Goal: Navigation & Orientation: Understand site structure

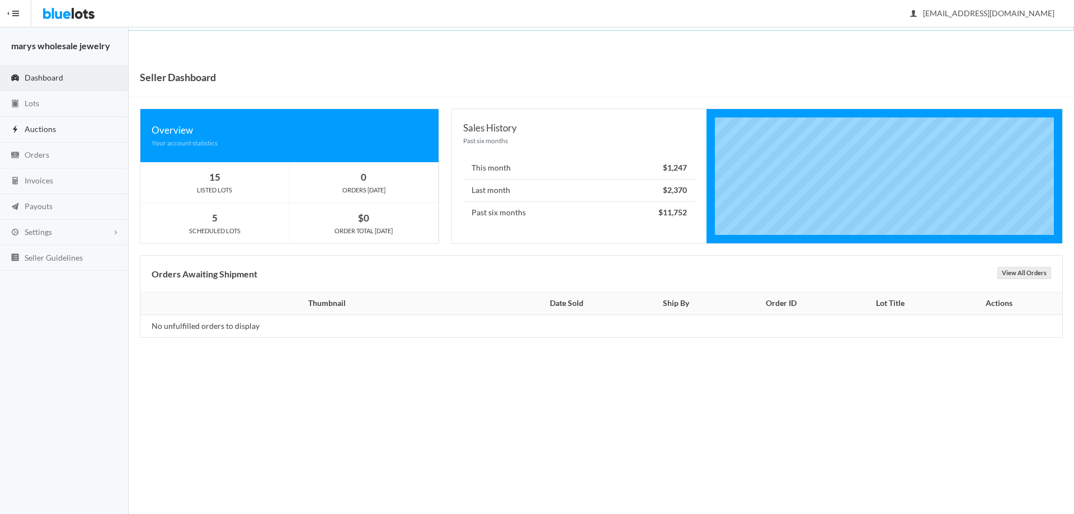
click at [45, 132] on span "Auctions" at bounding box center [40, 129] width 31 height 10
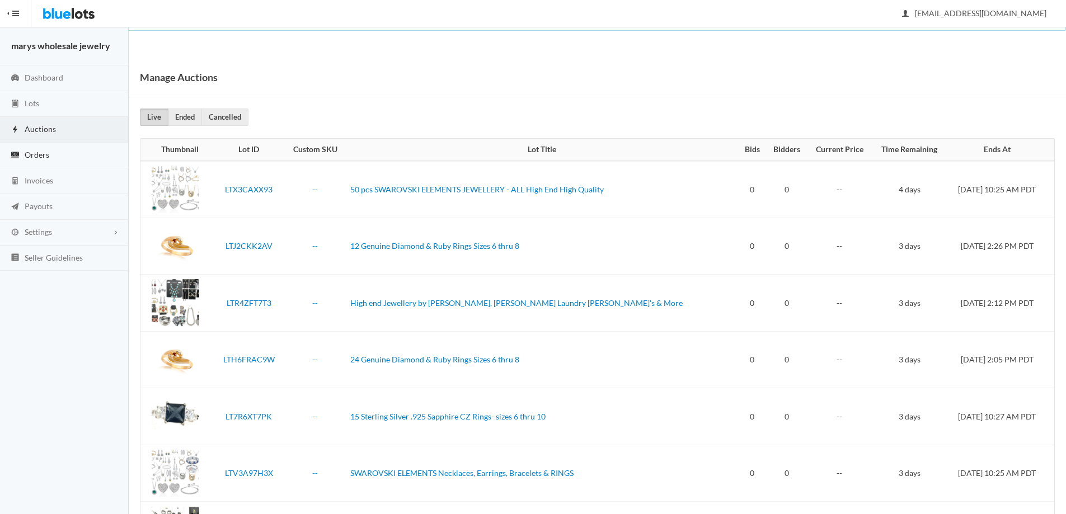
click at [35, 150] on span "Orders" at bounding box center [37, 155] width 25 height 10
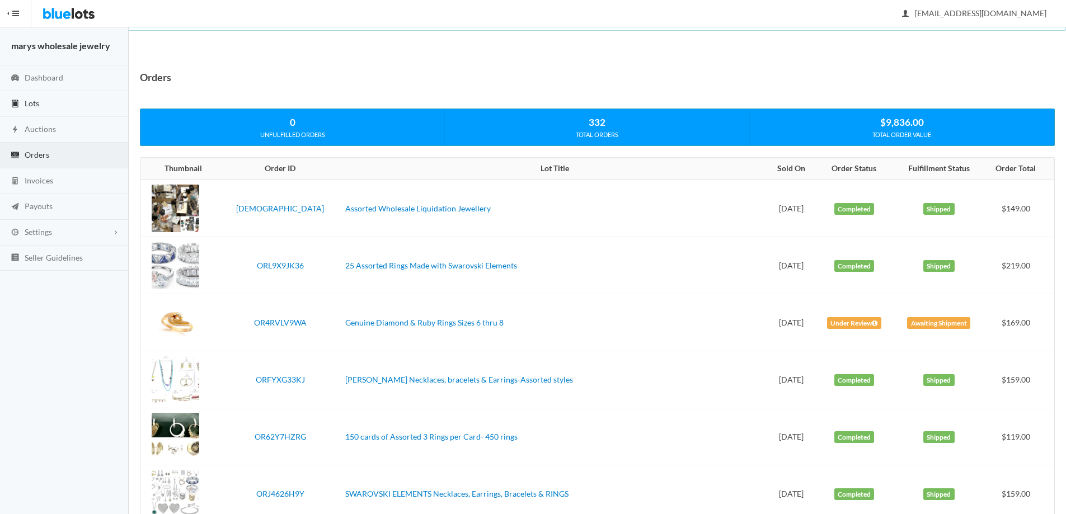
click at [27, 102] on span "Lots" at bounding box center [32, 103] width 15 height 10
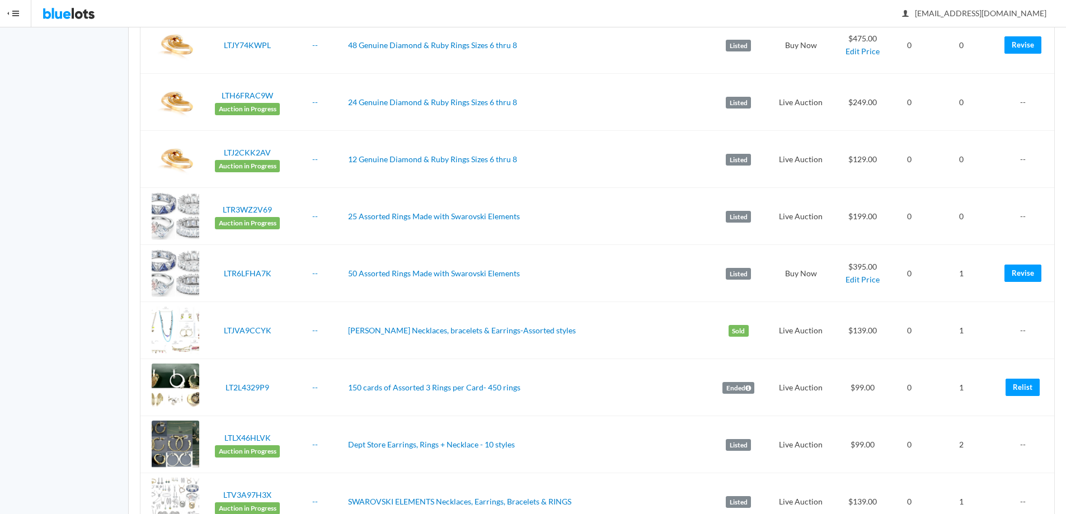
scroll to position [477, 0]
